Goal: Information Seeking & Learning: Find specific fact

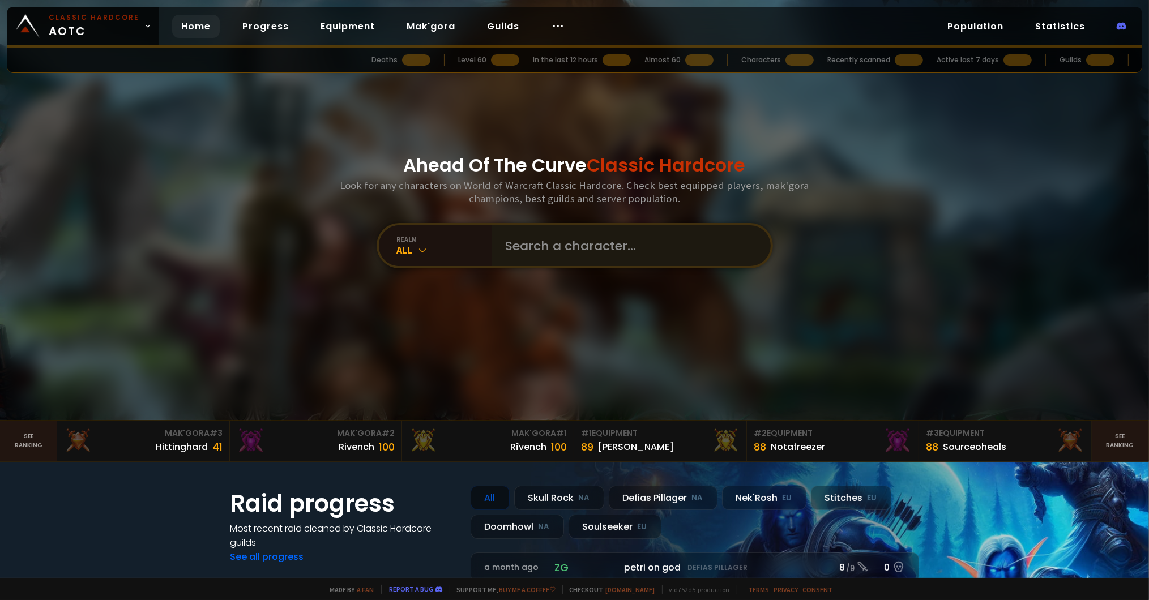
click at [492, 246] on div at bounding box center [631, 245] width 279 height 41
click at [499, 252] on input "text" at bounding box center [628, 245] width 258 height 41
click at [515, 246] on input "text" at bounding box center [628, 245] width 258 height 41
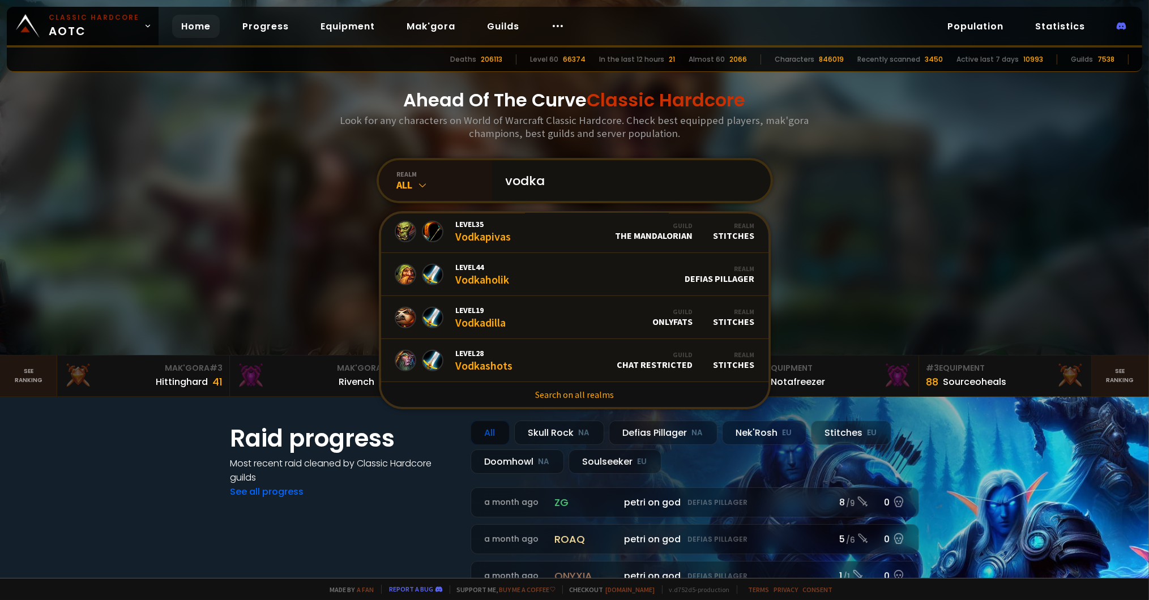
scroll to position [170, 0]
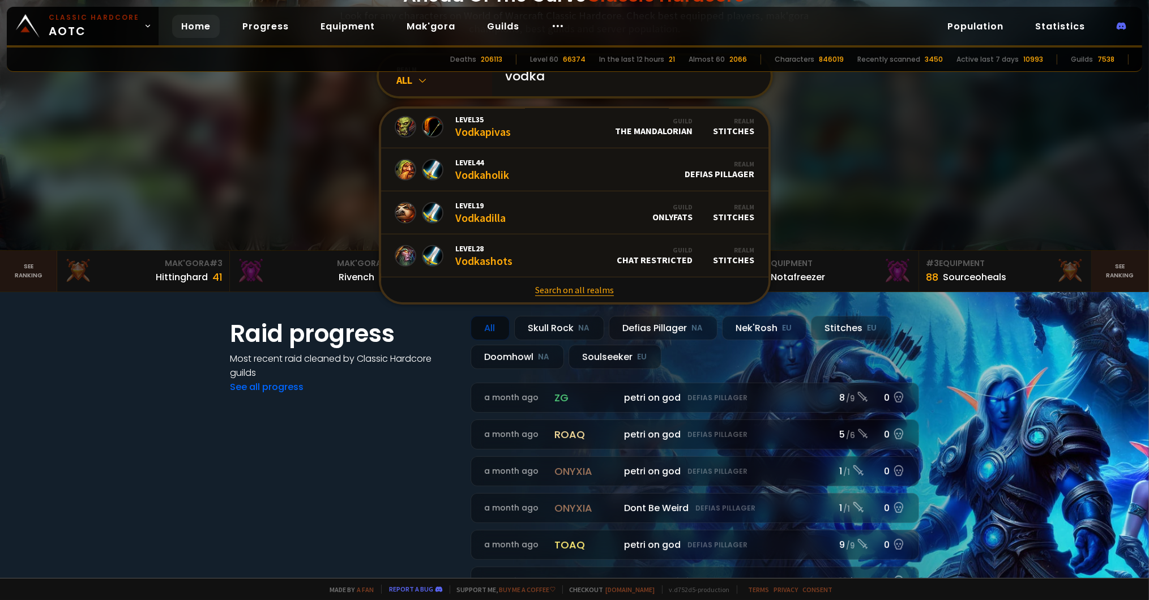
type input "vodka"
click at [557, 296] on link "Search on all realms" at bounding box center [574, 290] width 387 height 25
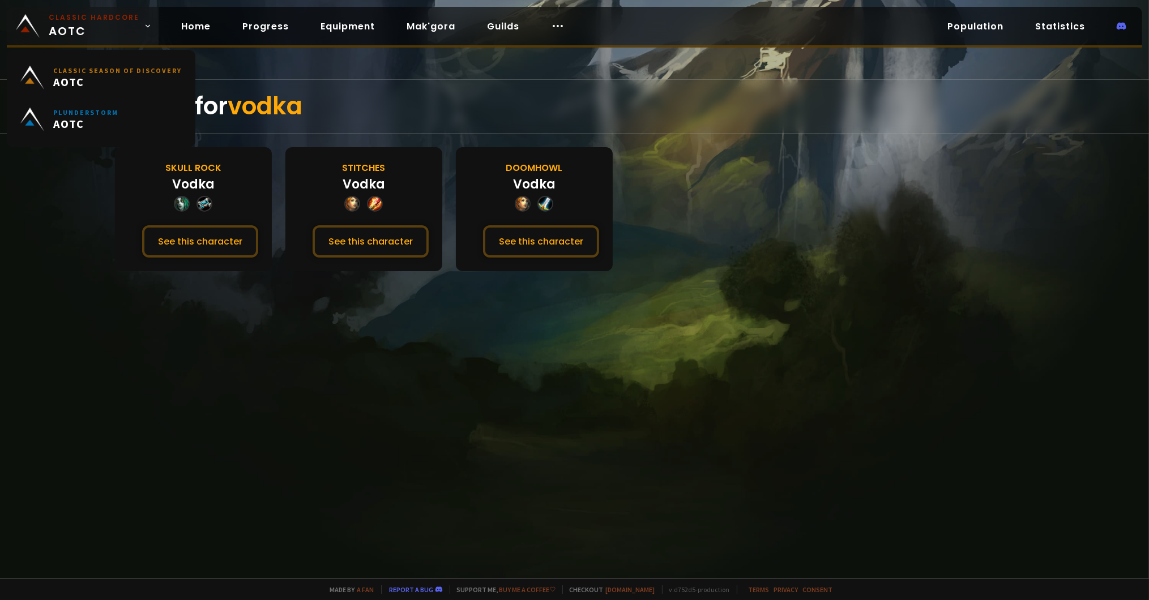
click at [76, 23] on span "Classic Hardcore AOTC" at bounding box center [94, 25] width 91 height 27
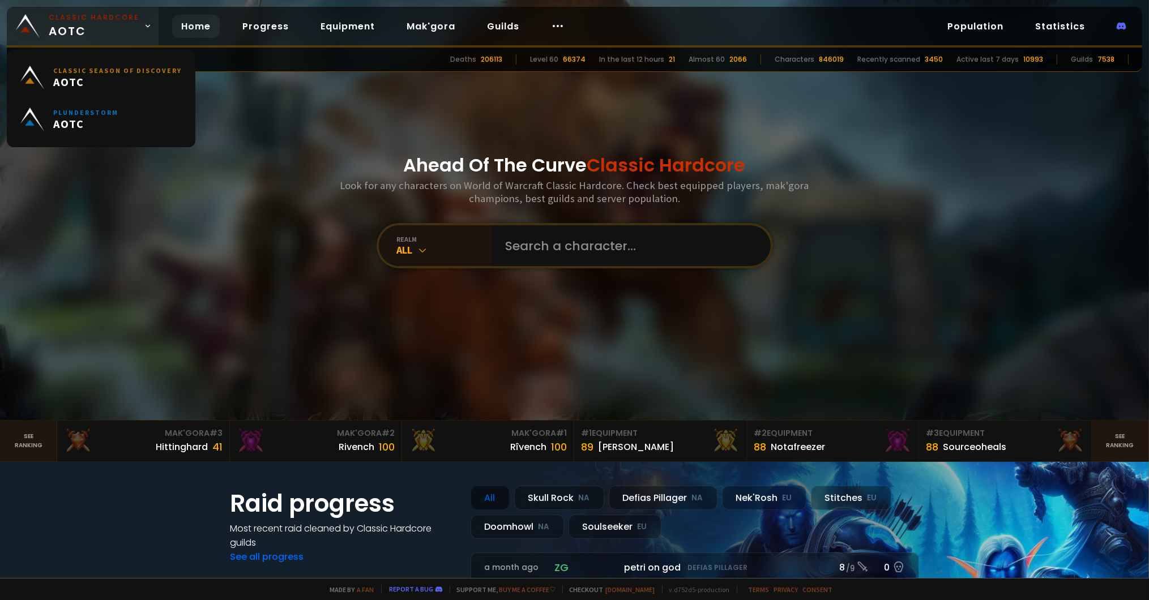
click at [76, 23] on span "Classic Hardcore AOTC" at bounding box center [94, 25] width 91 height 27
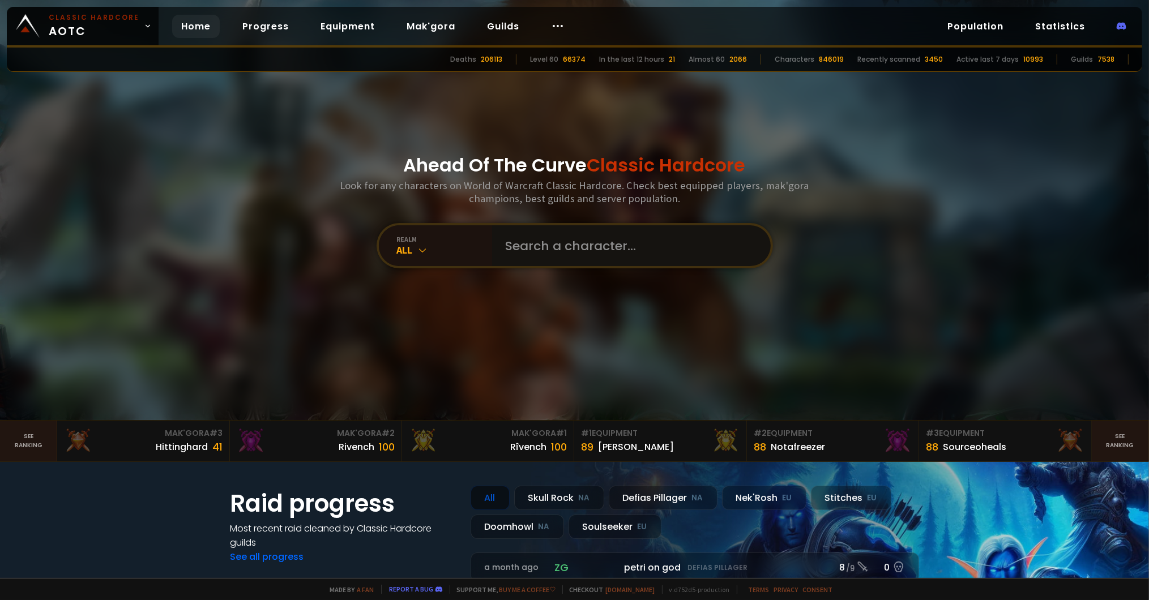
drag, startPoint x: 513, startPoint y: 234, endPoint x: 522, endPoint y: 225, distance: 12.0
click at [521, 230] on input "text" at bounding box center [628, 245] width 258 height 41
type input "f"
click at [566, 261] on input "text" at bounding box center [628, 245] width 258 height 41
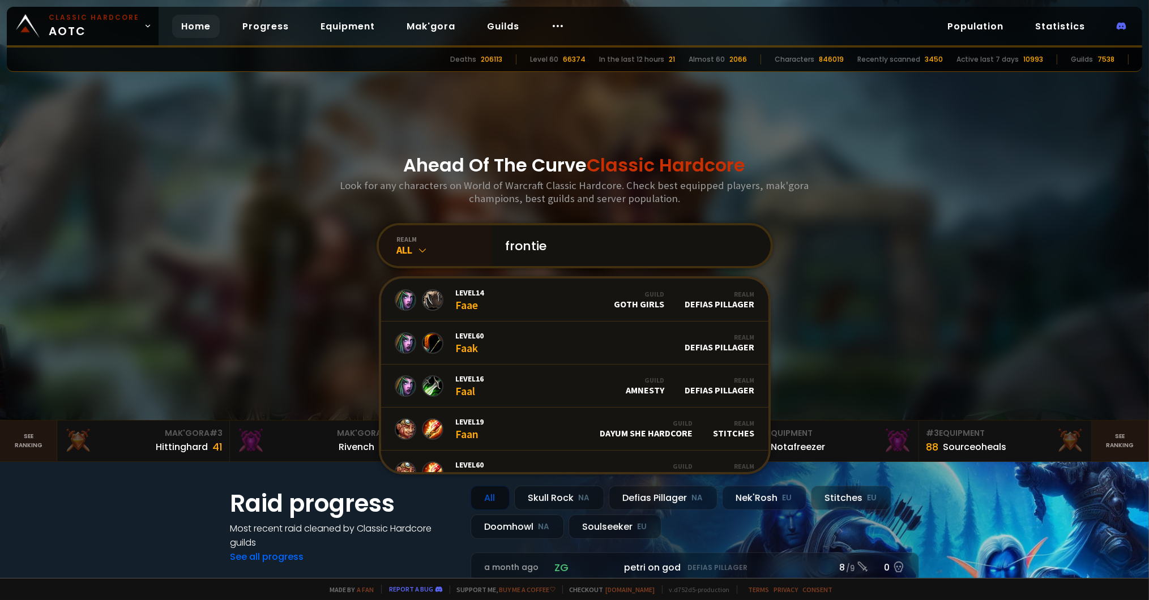
type input "frontier"
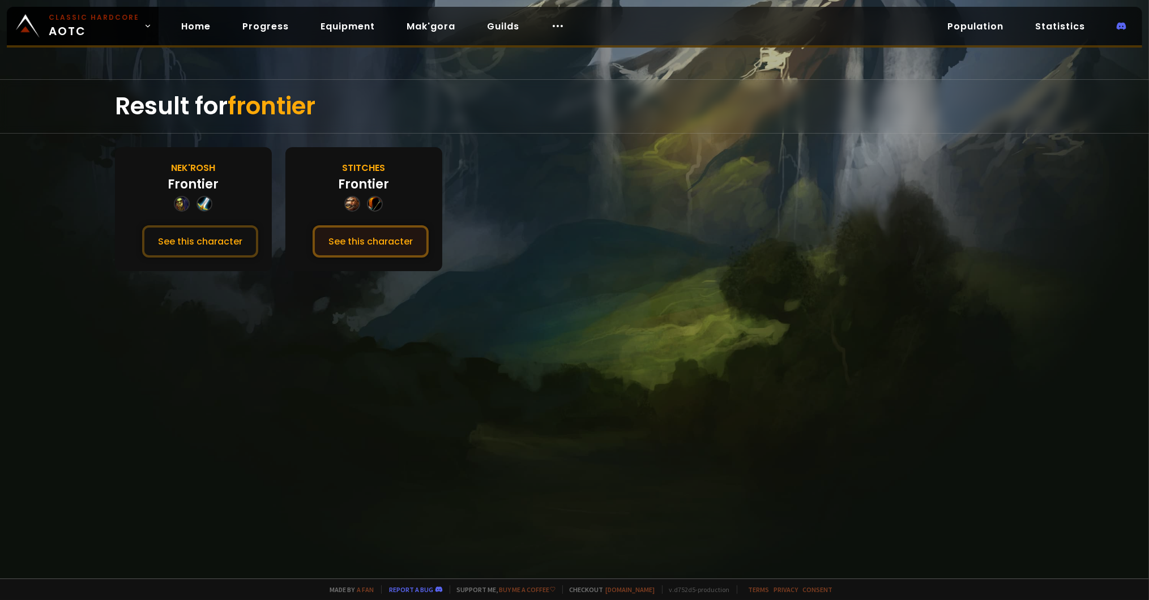
click at [379, 245] on button "See this character" at bounding box center [371, 241] width 116 height 32
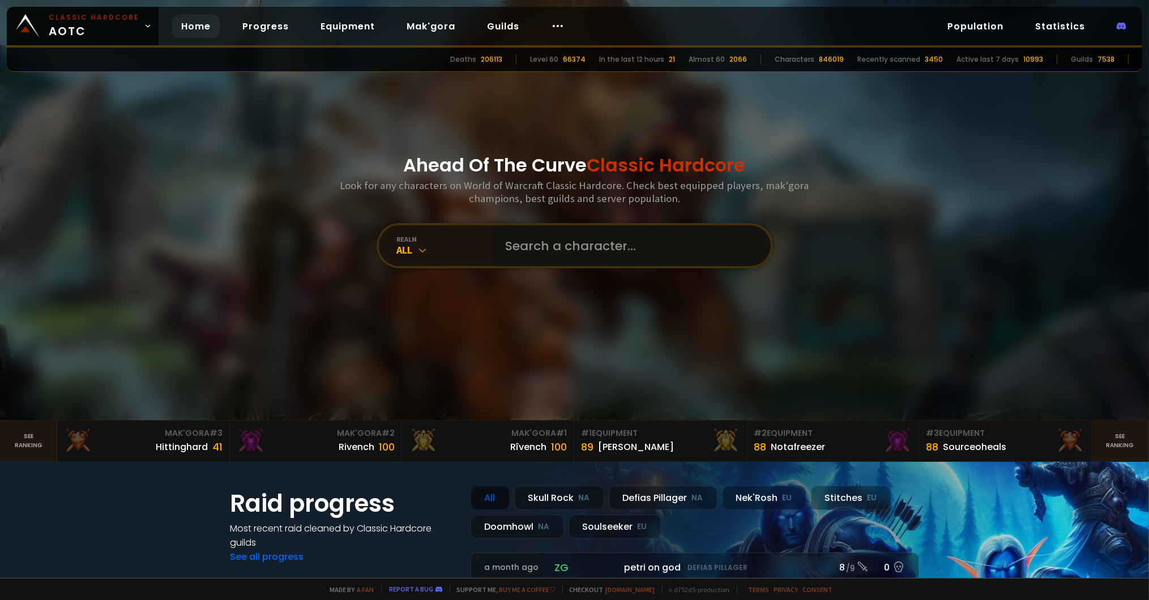
click at [534, 250] on input "text" at bounding box center [628, 245] width 258 height 41
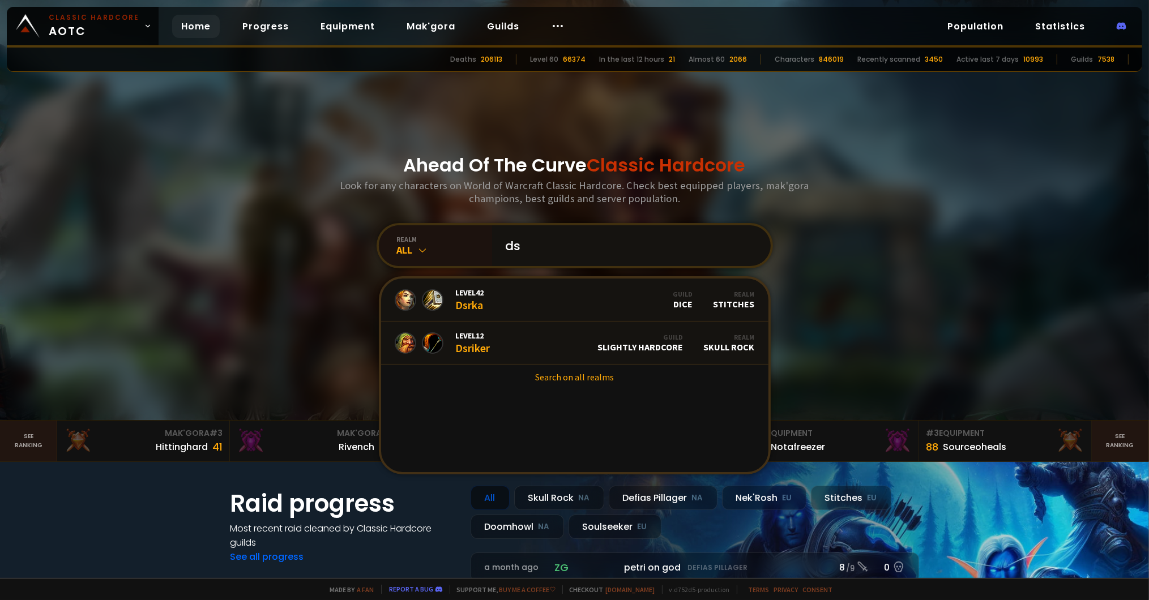
type input "d"
